Goal: Information Seeking & Learning: Learn about a topic

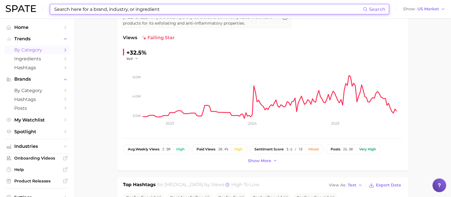
click at [36, 51] on span "by Category" at bounding box center [37, 49] width 46 height 5
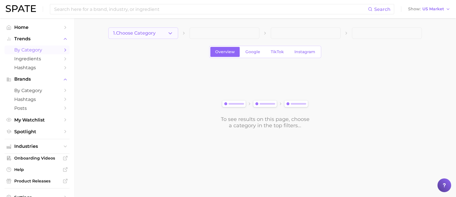
click at [170, 33] on icon "button" at bounding box center [170, 33] width 6 height 6
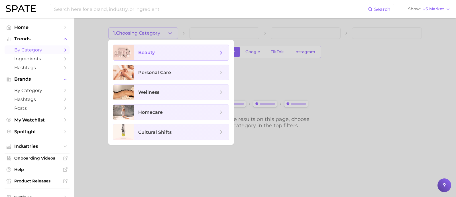
click at [158, 54] on span "beauty" at bounding box center [178, 52] width 80 height 6
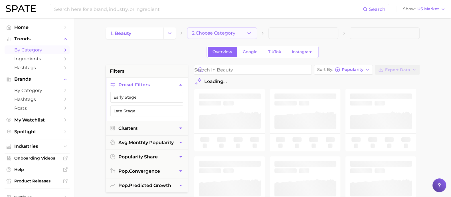
click at [248, 32] on icon "button" at bounding box center [249, 33] width 6 height 6
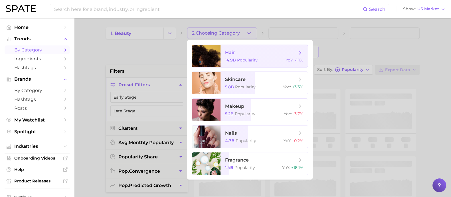
click at [245, 60] on span "Popularity" at bounding box center [247, 59] width 21 height 5
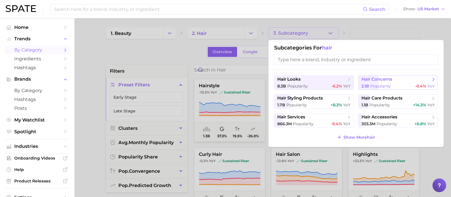
click at [377, 85] on span "Popularity" at bounding box center [380, 85] width 21 height 5
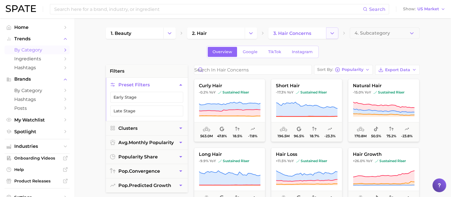
click at [334, 34] on icon "Change Category" at bounding box center [332, 33] width 6 height 6
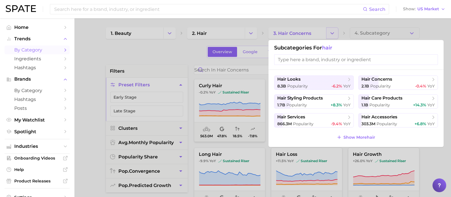
click at [334, 34] on div at bounding box center [225, 98] width 451 height 197
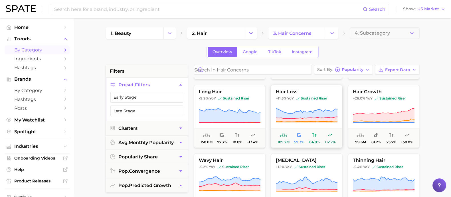
scroll to position [61, 0]
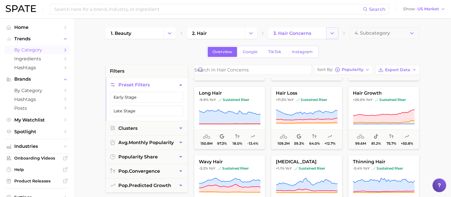
click at [333, 34] on icon "Change Category" at bounding box center [332, 33] width 6 height 6
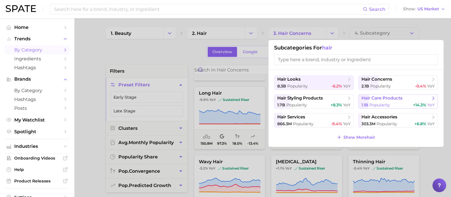
drag, startPoint x: 372, startPoint y: 102, endPoint x: 398, endPoint y: 101, distance: 25.4
click at [398, 101] on button "hair care products 1.1b Popularity +14.3% YoY" at bounding box center [398, 101] width 80 height 14
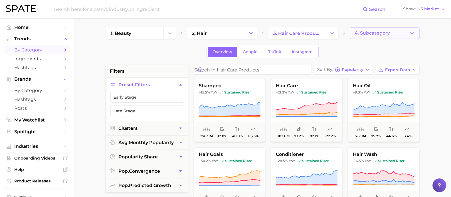
click at [376, 32] on span "4. Subcategory" at bounding box center [372, 33] width 35 height 5
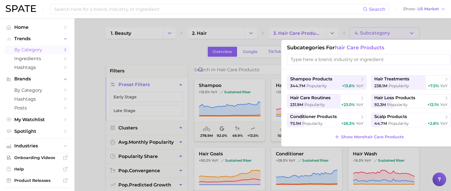
click at [436, 31] on div at bounding box center [225, 95] width 451 height 191
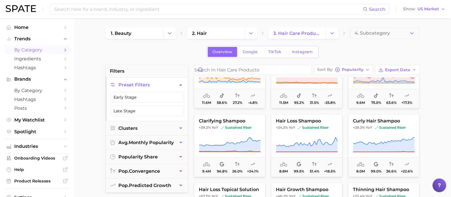
scroll to position [513, 0]
click at [139, 8] on input at bounding box center [208, 9] width 309 height 10
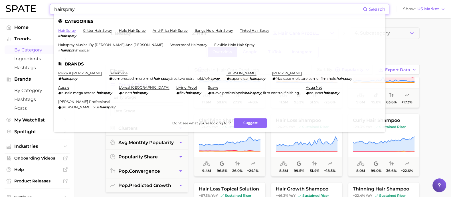
type input "hairspray"
click at [72, 30] on link "hair spray" at bounding box center [67, 30] width 18 height 4
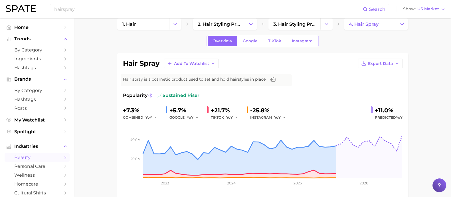
scroll to position [5, 0]
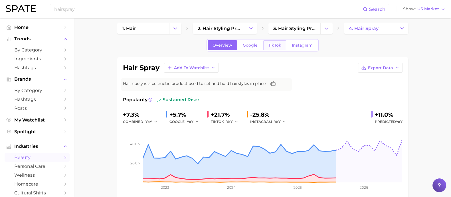
click at [265, 49] on link "TikTok" at bounding box center [274, 45] width 23 height 10
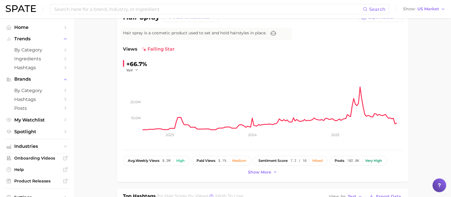
scroll to position [55, 0]
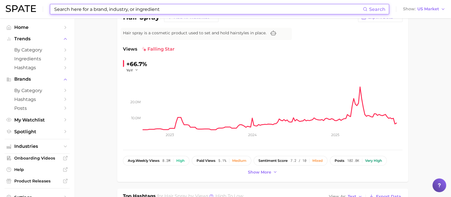
click at [95, 9] on input at bounding box center [208, 9] width 309 height 10
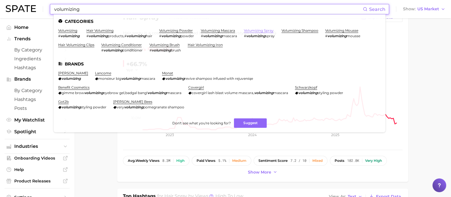
type input "volumizing"
click at [256, 29] on link "volumizing spray" at bounding box center [259, 30] width 30 height 4
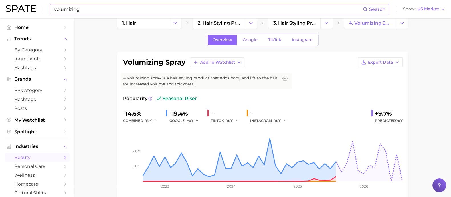
scroll to position [8, 0]
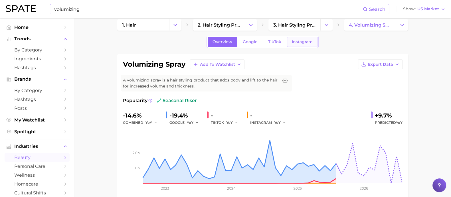
click at [296, 41] on span "Instagram" at bounding box center [302, 41] width 21 height 5
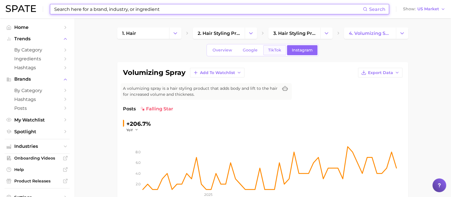
click at [281, 47] on link "TikTok" at bounding box center [274, 50] width 23 height 10
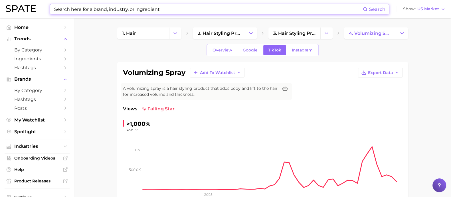
click at [139, 9] on input at bounding box center [208, 9] width 309 height 10
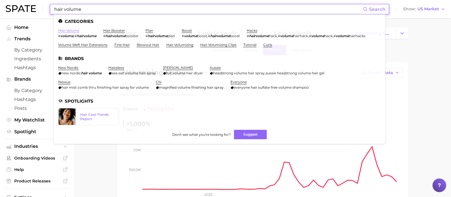
type input "hair volume"
click at [76, 31] on link "hair volume" at bounding box center [68, 30] width 21 height 4
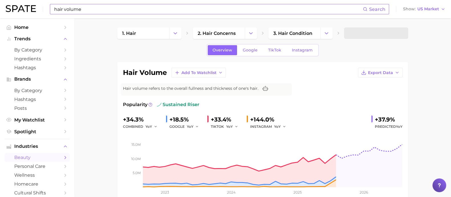
scroll to position [4, 0]
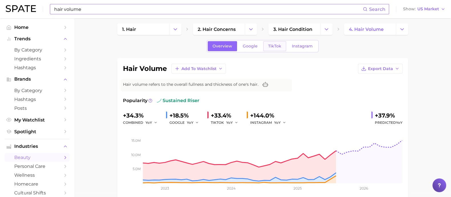
click at [273, 48] on span "TikTok" at bounding box center [274, 46] width 13 height 5
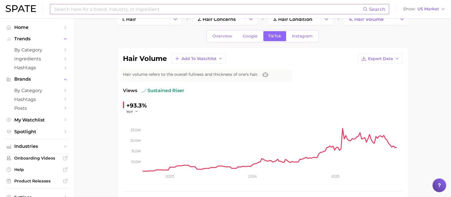
scroll to position [8, 0]
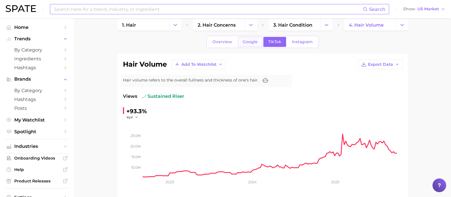
click at [245, 42] on span "Google" at bounding box center [250, 41] width 15 height 5
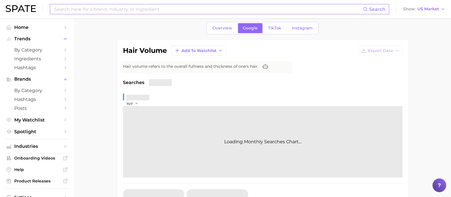
scroll to position [23, 0]
click at [280, 29] on span "TikTok" at bounding box center [274, 27] width 13 height 5
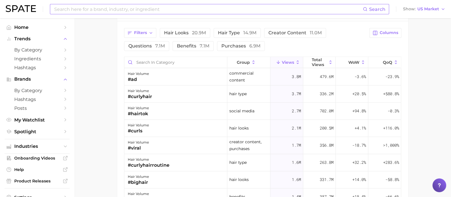
scroll to position [476, 0]
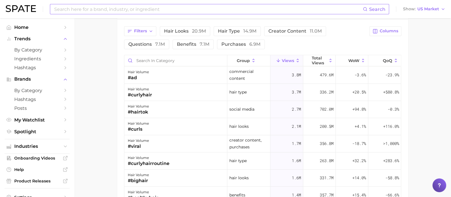
click at [261, 76] on span "commercial content" at bounding box center [248, 75] width 39 height 14
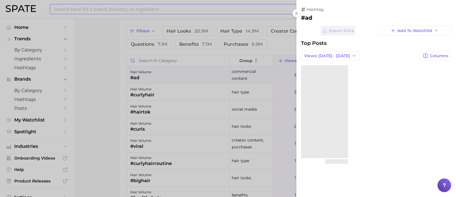
click at [278, 21] on div at bounding box center [228, 98] width 456 height 197
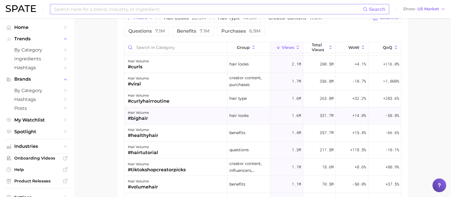
scroll to position [50, 0]
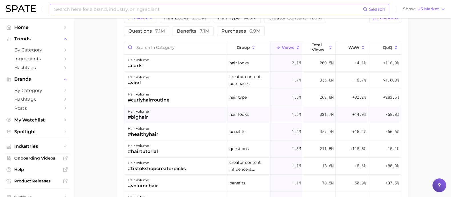
click at [167, 112] on div "hair volume #bighair" at bounding box center [175, 114] width 103 height 17
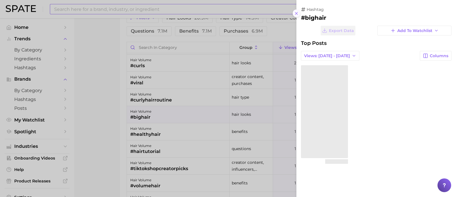
click at [297, 11] on icon at bounding box center [296, 13] width 5 height 5
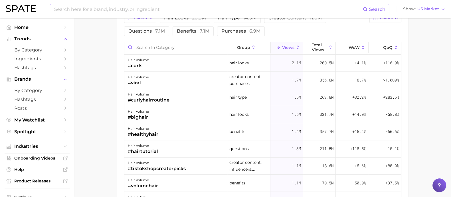
click at [200, 7] on input at bounding box center [208, 9] width 309 height 10
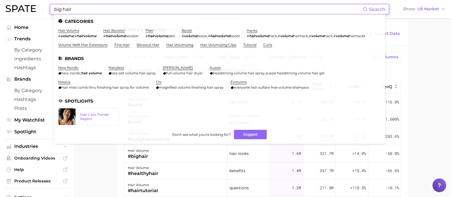
scroll to position [446, 0]
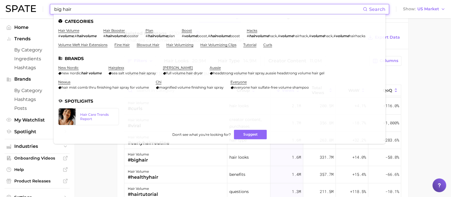
type input "big hair"
